Goal: Task Accomplishment & Management: Manage account settings

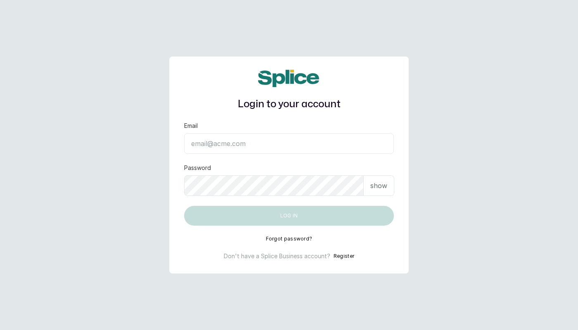
click at [471, 120] on main "Login to your account Email Password show Log in Forgot password? Don't have a …" at bounding box center [289, 165] width 578 height 330
click at [281, 238] on button "Forgot password?" at bounding box center [289, 239] width 47 height 7
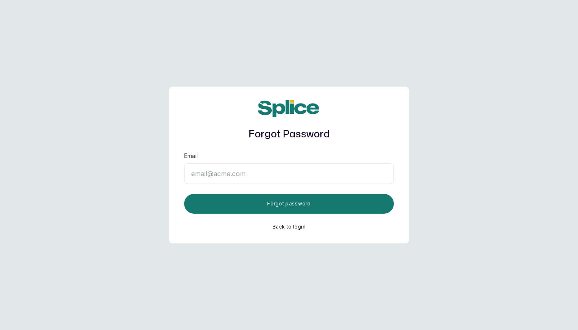
click at [238, 173] on input "Email" at bounding box center [289, 173] width 210 height 21
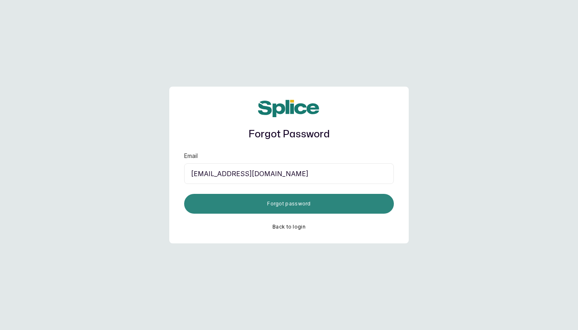
type input "layo@withsplice.com"
click at [263, 202] on button "Forgot password" at bounding box center [289, 204] width 210 height 20
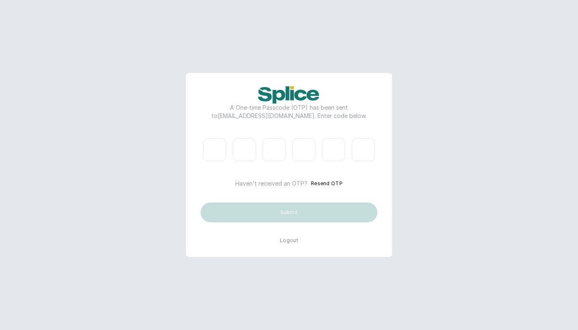
click at [288, 240] on button "Logout" at bounding box center [289, 240] width 18 height 7
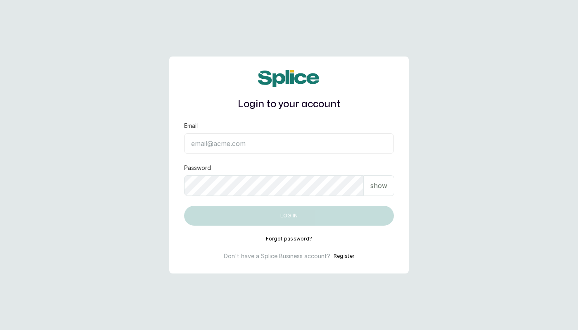
click at [365, 249] on div "Login to your account Email Password show Log in Forgot password? Don't have a …" at bounding box center [288, 165] width 239 height 217
click at [303, 238] on button "Forgot password?" at bounding box center [289, 239] width 47 height 7
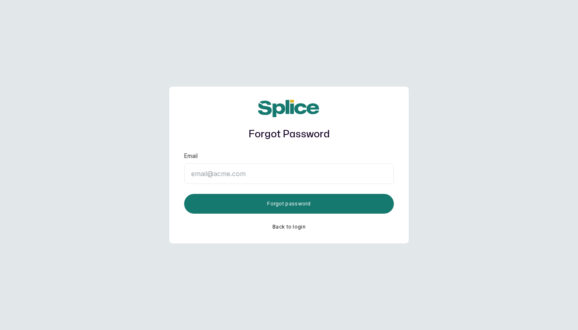
click at [268, 170] on input "Email" at bounding box center [289, 173] width 210 height 21
paste input "[EMAIL_ADDRESS][DOMAIN_NAME]"
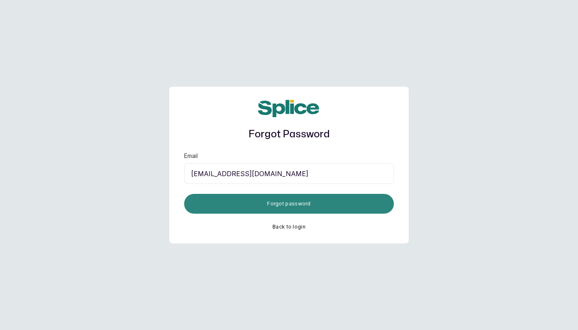
type input "[EMAIL_ADDRESS][DOMAIN_NAME]"
click at [289, 202] on button "Forgot password" at bounding box center [289, 204] width 210 height 20
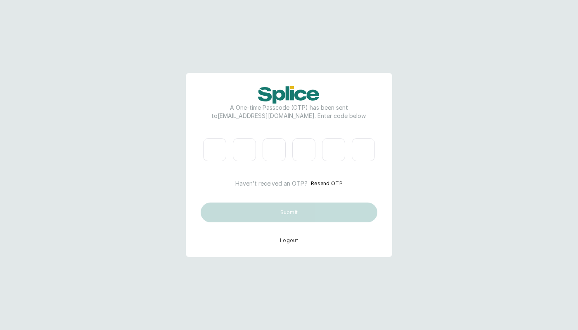
click at [211, 150] on input "Please enter verification code. Digit 1" at bounding box center [214, 149] width 23 height 23
paste input "7"
type input "7"
type input "0"
type input "5"
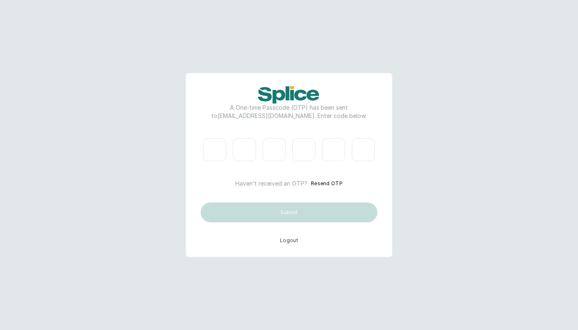
type input "3"
type input "7"
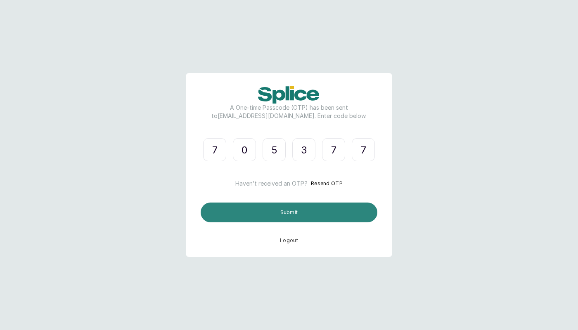
click at [304, 212] on button "Submit" at bounding box center [288, 213] width 177 height 20
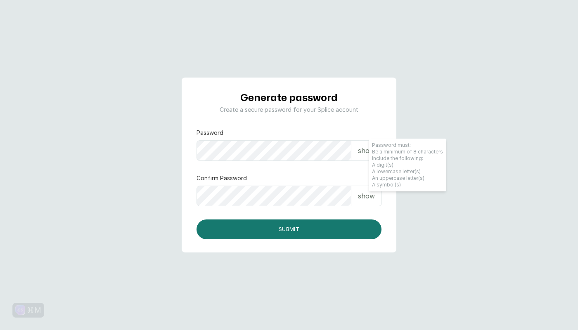
click at [358, 152] on p "show" at bounding box center [366, 151] width 17 height 10
click at [458, 257] on main "Generate password Create a secure password for your Splice account Password hid…" at bounding box center [289, 165] width 578 height 330
click at [452, 249] on main "Generate password Create a secure password for your Splice account Password hid…" at bounding box center [289, 165] width 578 height 330
click at [362, 195] on p "show" at bounding box center [366, 196] width 17 height 10
click at [461, 239] on main "Generate password Create a secure password for your Splice account Password hid…" at bounding box center [289, 165] width 578 height 330
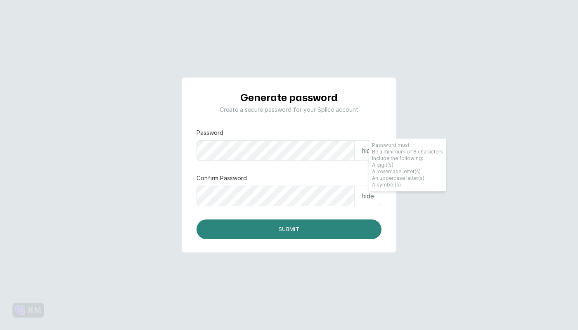
click at [291, 235] on button "Submit" at bounding box center [288, 229] width 185 height 20
